Goal: Find contact information: Find contact information

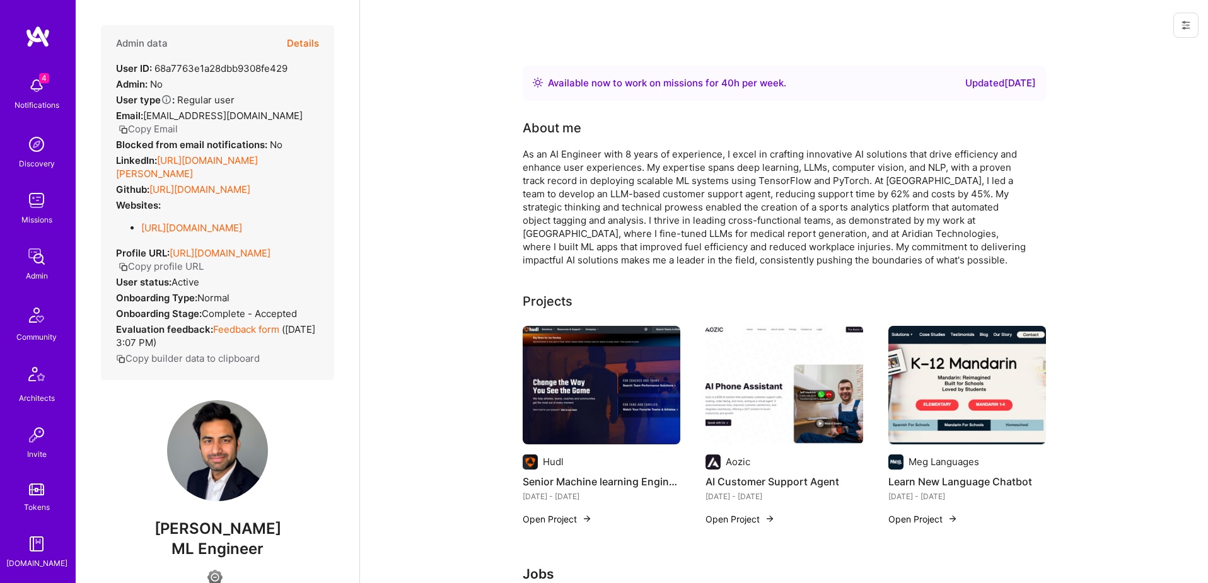
scroll to position [222, 0]
click at [33, 438] on img at bounding box center [36, 433] width 25 height 25
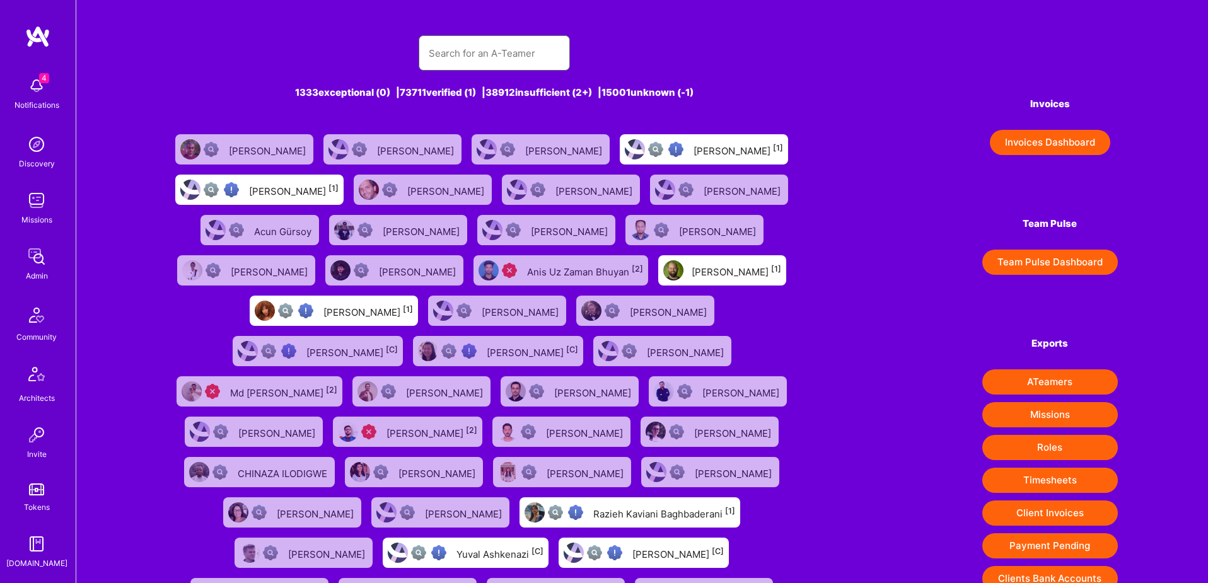
click at [464, 58] on input "text" at bounding box center [494, 53] width 131 height 32
paste input "[EMAIL_ADDRESS][DOMAIN_NAME]"
type input "[EMAIL_ADDRESS][DOMAIN_NAME]"
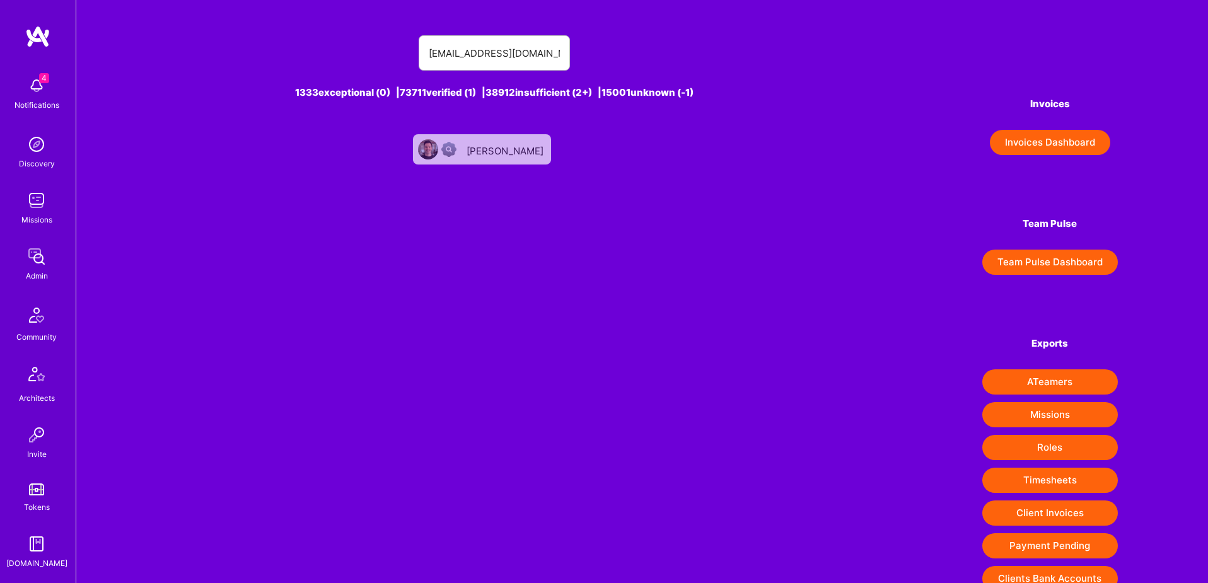
click at [508, 146] on div "[PERSON_NAME]" at bounding box center [506, 149] width 79 height 16
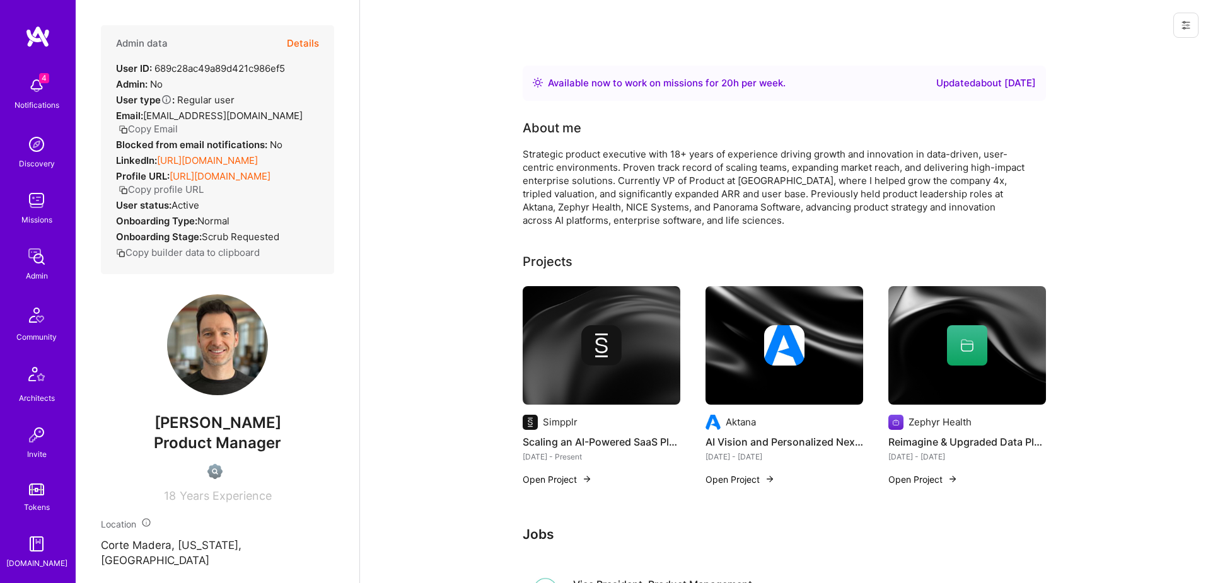
click at [178, 122] on button "Copy Email" at bounding box center [148, 128] width 59 height 13
click at [204, 190] on button "Copy profile URL" at bounding box center [161, 189] width 85 height 13
